Goal: Task Accomplishment & Management: Use online tool/utility

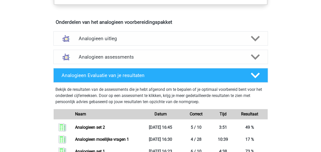
scroll to position [281, 0]
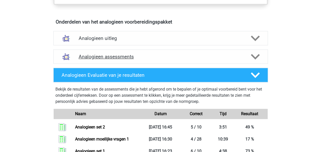
click at [127, 57] on h4 "Analogieen assessments" at bounding box center [161, 57] width 164 height 6
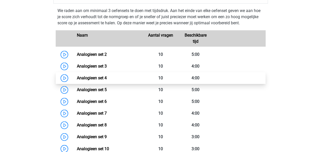
scroll to position [383, 0]
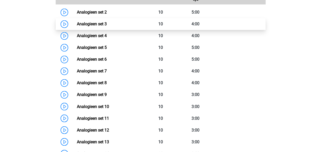
click at [77, 24] on link "Analogieen set 3" at bounding box center [92, 23] width 30 height 5
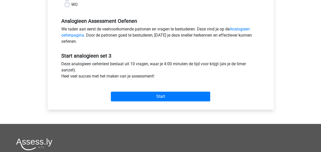
scroll to position [153, 0]
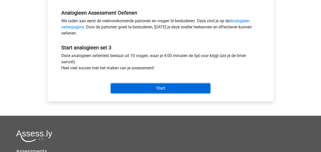
click at [151, 87] on input "Start" at bounding box center [160, 88] width 99 height 10
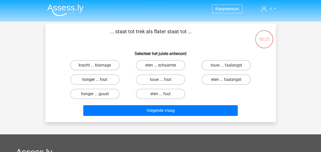
click at [112, 78] on label "honger ... fout" at bounding box center [94, 79] width 49 height 10
click at [98, 79] on input "honger ... fout" at bounding box center [96, 80] width 3 height 3
radio input "true"
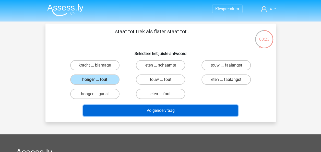
click at [163, 109] on button "Volgende vraag" at bounding box center [160, 110] width 155 height 11
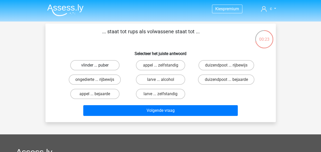
click at [108, 63] on label "vlinder ... puber" at bounding box center [94, 65] width 49 height 10
click at [98, 65] on input "vlinder ... puber" at bounding box center [96, 66] width 3 height 3
radio input "true"
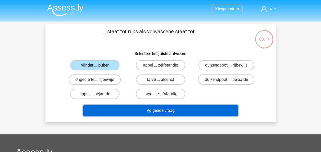
click at [180, 111] on button "Volgende vraag" at bounding box center [160, 110] width 155 height 11
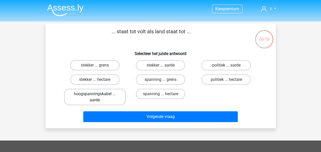
click at [113, 96] on label "hoogspanningskabel ... aarde" at bounding box center [95, 97] width 62 height 16
click at [98, 96] on input "hoogspanningskabel ... aarde" at bounding box center [96, 95] width 3 height 3
radio input "true"
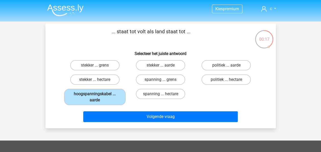
click at [148, 110] on div "Volgende vraag" at bounding box center [161, 115] width 214 height 17
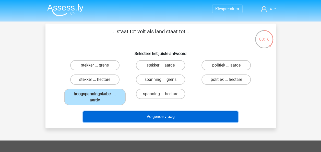
click at [154, 114] on button "Volgende vraag" at bounding box center [160, 116] width 155 height 11
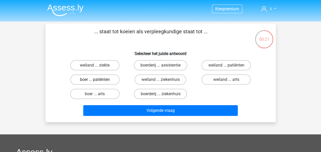
click at [107, 80] on label "boer ... patiënten" at bounding box center [94, 79] width 49 height 10
click at [98, 80] on input "boer ... patiënten" at bounding box center [96, 80] width 3 height 3
radio input "true"
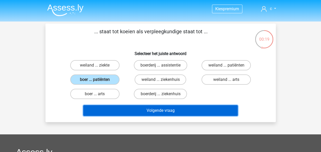
click at [155, 109] on button "Volgende vraag" at bounding box center [160, 110] width 155 height 11
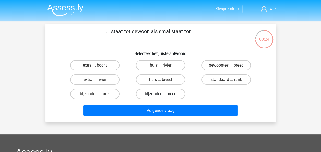
click at [177, 93] on label "bijzonder ... breed" at bounding box center [160, 94] width 49 height 10
click at [164, 94] on input "bijzonder ... breed" at bounding box center [162, 95] width 3 height 3
radio input "true"
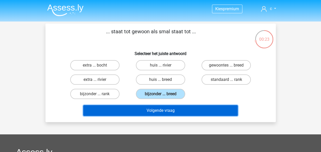
click at [180, 108] on button "Volgende vraag" at bounding box center [160, 110] width 155 height 11
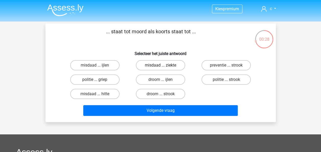
click at [166, 64] on label "misdaad ... ziekte" at bounding box center [160, 65] width 49 height 10
click at [164, 65] on input "misdaad ... ziekte" at bounding box center [162, 66] width 3 height 3
radio input "true"
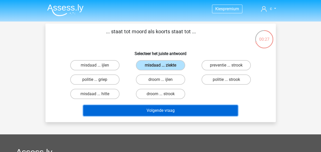
click at [176, 108] on button "Volgende vraag" at bounding box center [160, 110] width 155 height 11
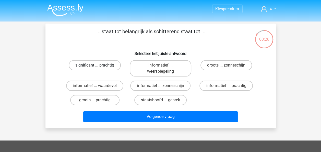
click at [115, 66] on label "significant ... prachtig" at bounding box center [95, 65] width 52 height 10
click at [98, 66] on input "significant ... prachtig" at bounding box center [96, 66] width 3 height 3
radio input "true"
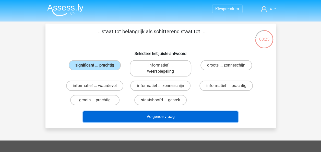
click at [184, 112] on button "Volgende vraag" at bounding box center [160, 116] width 155 height 11
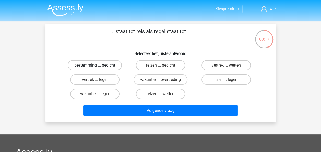
click at [116, 66] on label "bestemming ... gedicht" at bounding box center [95, 65] width 54 height 10
click at [98, 66] on input "bestemming ... gedicht" at bounding box center [96, 66] width 3 height 3
radio input "true"
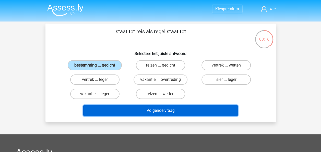
click at [174, 110] on button "Volgende vraag" at bounding box center [160, 110] width 155 height 11
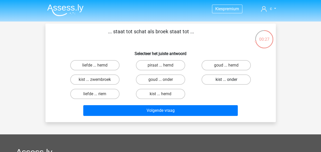
click at [230, 79] on label "kist ... onder" at bounding box center [226, 79] width 49 height 10
click at [230, 79] on input "kist ... onder" at bounding box center [227, 80] width 3 height 3
radio input "true"
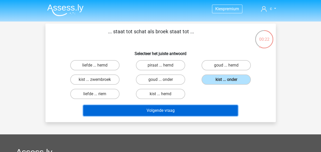
click at [172, 109] on button "Volgende vraag" at bounding box center [160, 110] width 155 height 11
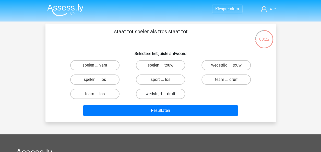
click at [168, 95] on label "wedstrijd ... druif" at bounding box center [160, 94] width 49 height 10
click at [164, 95] on input "wedstrijd ... druif" at bounding box center [162, 95] width 3 height 3
radio input "true"
click at [215, 81] on label "team ... druif" at bounding box center [226, 79] width 49 height 10
click at [226, 81] on input "team ... druif" at bounding box center [227, 80] width 3 height 3
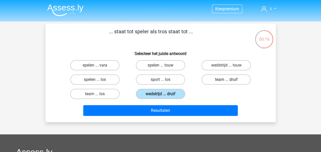
radio input "true"
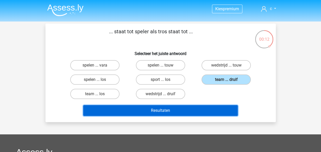
click at [180, 108] on button "Resultaten" at bounding box center [160, 110] width 155 height 11
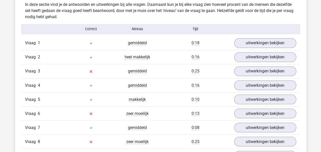
scroll to position [409, 0]
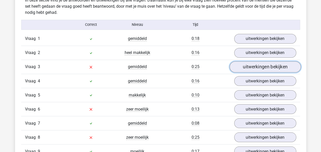
click at [242, 67] on link "uitwerkingen bekijken" at bounding box center [265, 66] width 71 height 11
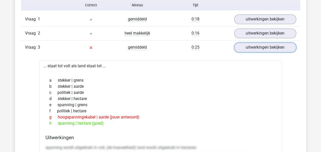
scroll to position [435, 0]
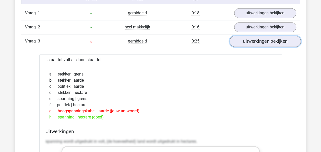
click at [247, 44] on link "uitwerkingen bekijken" at bounding box center [265, 41] width 71 height 11
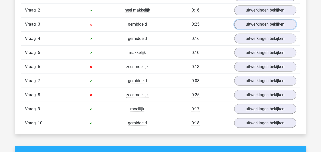
scroll to position [460, 0]
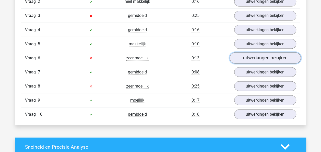
click at [250, 55] on link "uitwerkingen bekijken" at bounding box center [265, 57] width 71 height 11
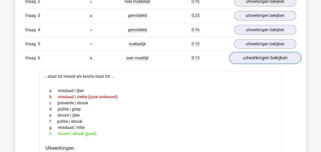
click at [250, 55] on link "uitwerkingen bekijken" at bounding box center [265, 57] width 71 height 11
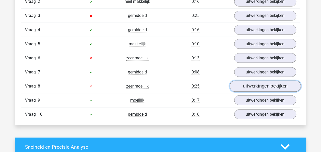
click at [246, 87] on link "uitwerkingen bekijken" at bounding box center [265, 86] width 71 height 11
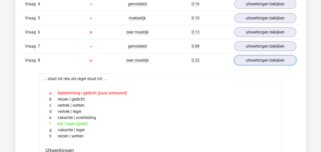
scroll to position [511, 0]
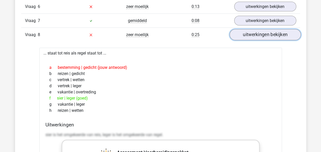
click at [246, 34] on link "uitwerkingen bekijken" at bounding box center [265, 34] width 71 height 11
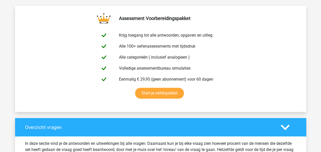
scroll to position [256, 0]
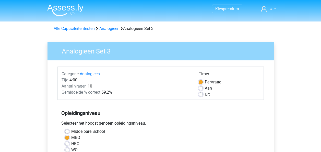
scroll to position [153, 0]
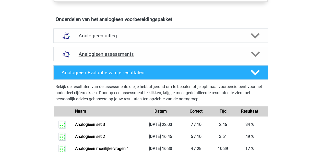
scroll to position [281, 0]
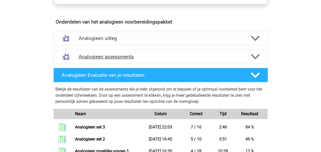
click at [253, 55] on polygon at bounding box center [255, 57] width 9 height 6
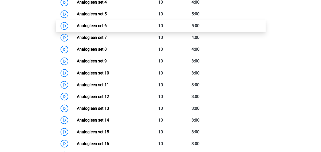
scroll to position [409, 0]
